Goal: Task Accomplishment & Management: Complete application form

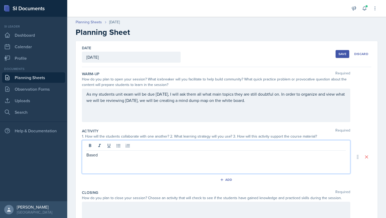
scroll to position [67, 0]
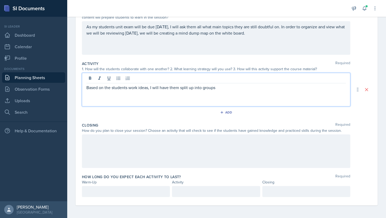
click at [137, 88] on p "Based on the students work ideas, I will have them split up into groups" at bounding box center [215, 87] width 259 height 6
click at [137, 88] on p "Based on the students ideas, I will have them split up into groups" at bounding box center [215, 87] width 259 height 6
click at [219, 89] on p "Based on the students responses, I will have them split up into groups" at bounding box center [215, 87] width 259 height 6
click at [251, 92] on div "Based on the students responses, I will have them split up into groups of 3-4 a…" at bounding box center [216, 90] width 268 height 34
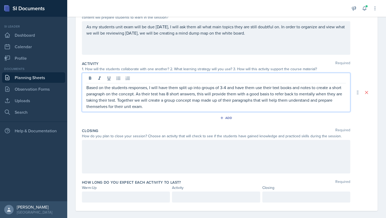
click at [255, 163] on div at bounding box center [216, 157] width 268 height 34
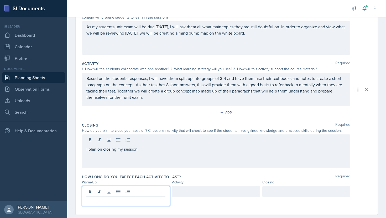
click at [146, 198] on p at bounding box center [125, 201] width 79 height 6
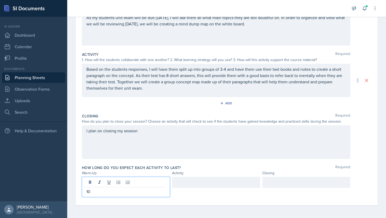
click at [200, 183] on div at bounding box center [216, 182] width 88 height 11
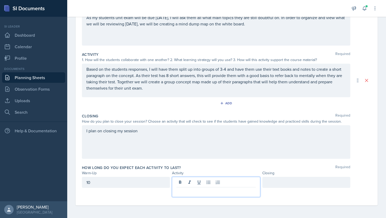
click at [274, 185] on div at bounding box center [306, 182] width 88 height 11
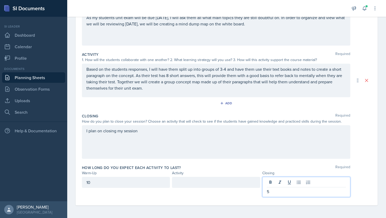
click at [222, 186] on div at bounding box center [216, 182] width 88 height 11
click at [298, 182] on div "5" at bounding box center [306, 187] width 88 height 20
click at [198, 138] on div "I plan on closing my session" at bounding box center [216, 142] width 268 height 34
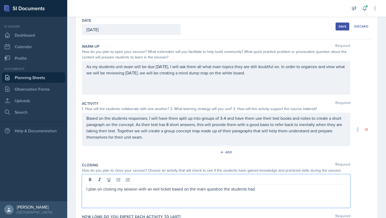
scroll to position [0, 0]
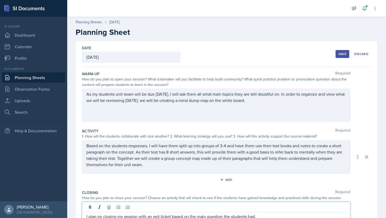
click at [342, 56] on button "Save" at bounding box center [342, 54] width 14 height 8
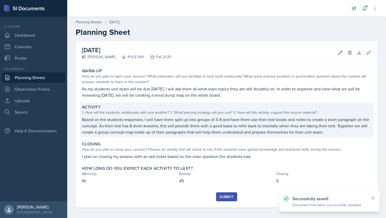
scroll to position [2, 0]
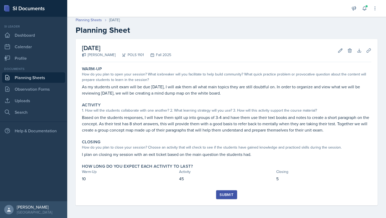
click at [227, 196] on div "Submit" at bounding box center [226, 195] width 14 height 4
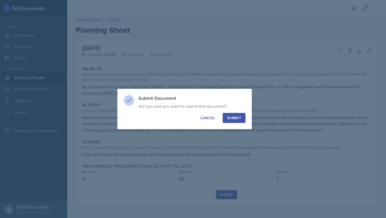
click at [237, 120] on div "Submit" at bounding box center [234, 117] width 14 height 5
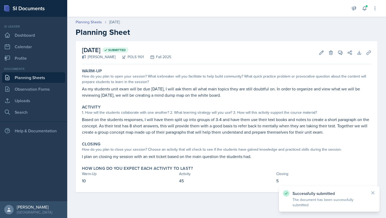
scroll to position [0, 0]
